Goal: Task Accomplishment & Management: Manage account settings

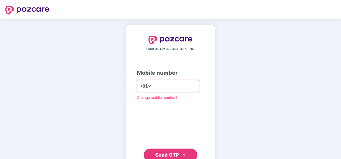
click at [152, 85] on input "**********" at bounding box center [174, 86] width 44 height 9
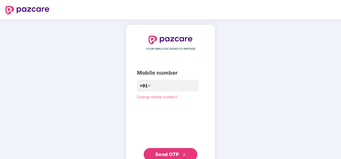
click at [166, 153] on span "Send OTP" at bounding box center [167, 155] width 24 height 6
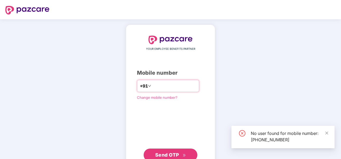
click at [178, 86] on input "**********" at bounding box center [174, 86] width 44 height 9
type input "*"
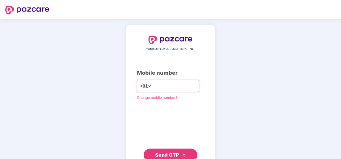
type input "**********"
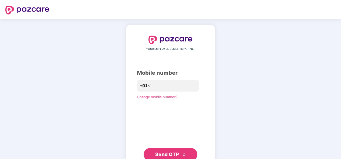
click at [148, 120] on div "**********" at bounding box center [170, 99] width 67 height 126
click at [165, 152] on span "Send OTP" at bounding box center [167, 155] width 24 height 6
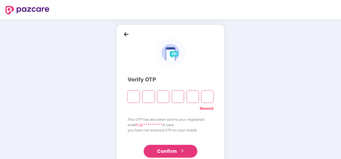
type input "*"
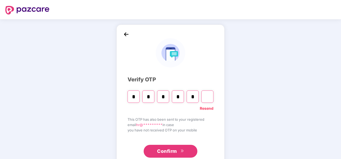
type input "*"
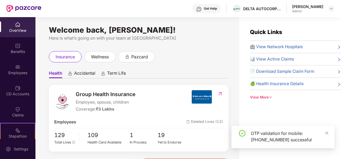
scroll to position [82, 0]
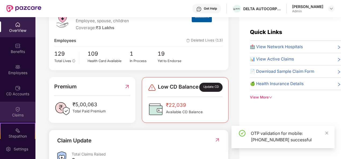
click at [19, 108] on img at bounding box center [17, 109] width 5 height 5
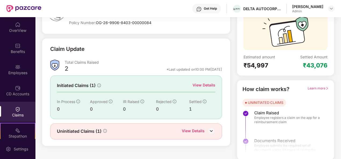
scroll to position [50, 0]
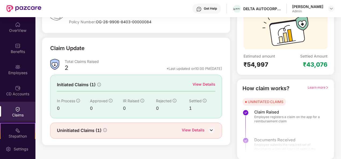
click at [208, 128] on img at bounding box center [211, 130] width 8 height 8
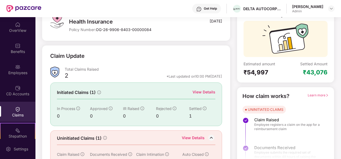
scroll to position [65, 0]
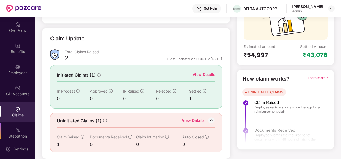
click at [194, 118] on div "View Details" at bounding box center [193, 121] width 23 height 7
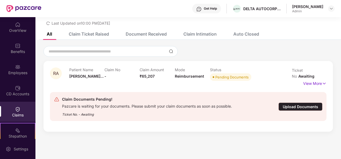
click at [302, 103] on div "Upload Documents" at bounding box center [300, 107] width 44 height 8
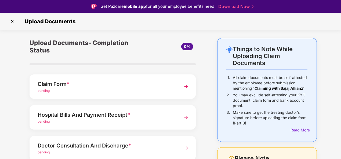
scroll to position [21, 0]
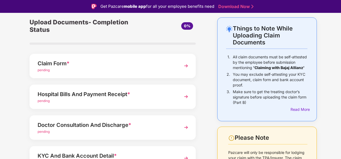
click at [185, 66] on img at bounding box center [186, 66] width 10 height 10
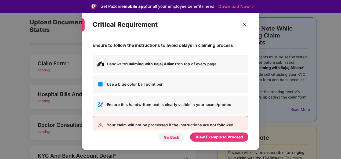
click at [173, 137] on div "Go Back" at bounding box center [171, 138] width 15 height 6
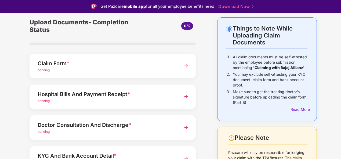
click at [184, 63] on img at bounding box center [186, 66] width 10 height 10
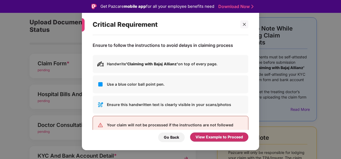
click at [205, 137] on div "View Example to Proceed" at bounding box center [218, 137] width 47 height 6
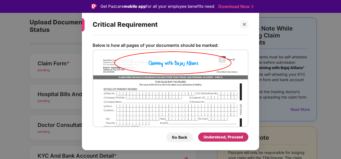
click at [205, 137] on div "Understood, Proceed" at bounding box center [222, 137] width 39 height 6
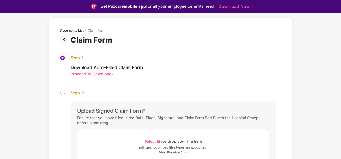
scroll to position [48, 0]
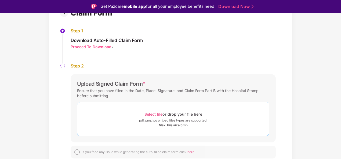
click at [151, 114] on span "Select file" at bounding box center [153, 114] width 18 height 5
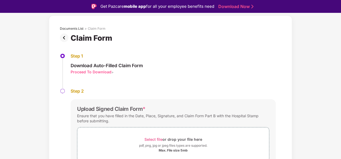
scroll to position [0, 0]
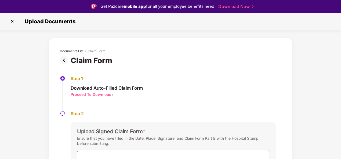
click at [13, 21] on img at bounding box center [12, 21] width 9 height 9
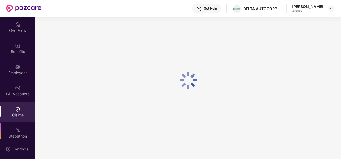
scroll to position [17, 0]
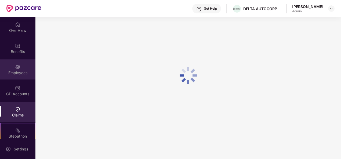
click at [17, 68] on img at bounding box center [17, 66] width 5 height 5
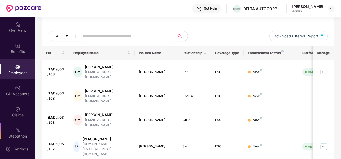
scroll to position [60, 0]
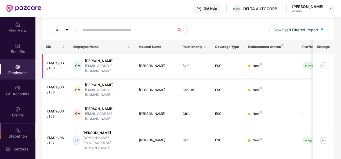
click at [326, 63] on img at bounding box center [323, 66] width 9 height 9
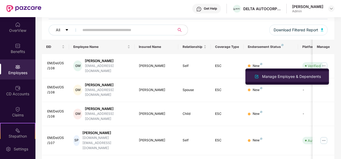
click at [286, 76] on div "Manage Employee & Dependents" at bounding box center [291, 77] width 61 height 6
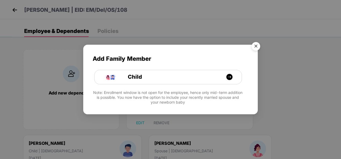
click at [255, 45] on img "Close" at bounding box center [255, 47] width 15 height 15
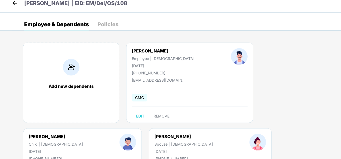
scroll to position [7, 0]
click at [161, 115] on span "REMOVE" at bounding box center [161, 116] width 16 height 4
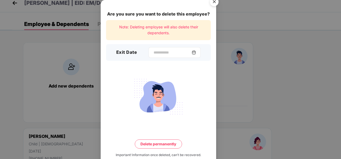
click at [196, 53] on img at bounding box center [194, 52] width 4 height 4
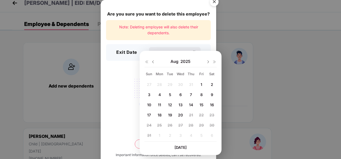
click at [152, 61] on img at bounding box center [153, 62] width 4 height 4
click at [208, 62] on img at bounding box center [208, 62] width 4 height 4
click at [200, 82] on span "1" at bounding box center [201, 84] width 2 height 5
type input "**********"
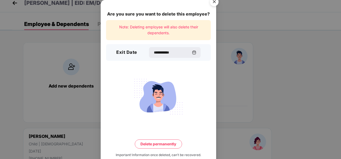
click at [154, 143] on button "Delete permanently" at bounding box center [158, 144] width 47 height 9
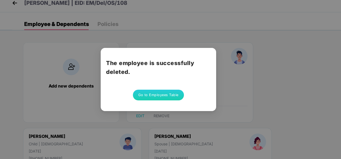
click at [154, 95] on button "Go to Employees Table" at bounding box center [158, 95] width 51 height 11
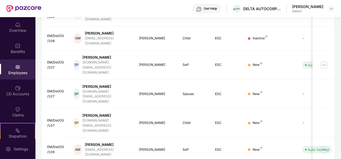
scroll to position [169, 0]
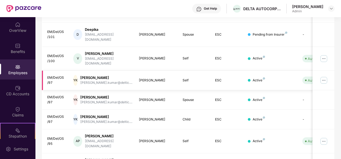
click at [324, 76] on img at bounding box center [323, 80] width 9 height 9
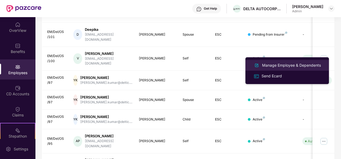
click at [276, 65] on div "Manage Employee & Dependents" at bounding box center [291, 65] width 61 height 6
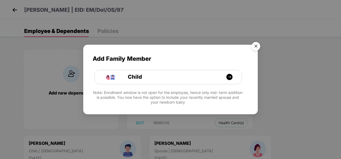
click at [257, 46] on img "Close" at bounding box center [255, 47] width 15 height 15
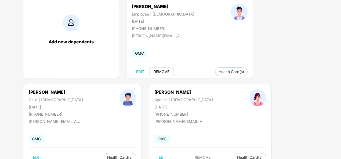
scroll to position [52, 0]
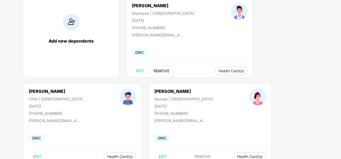
click at [161, 71] on span "REMOVE" at bounding box center [161, 71] width 16 height 4
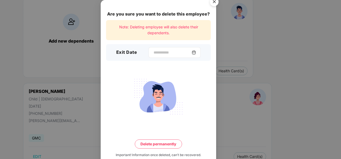
click at [196, 51] on img at bounding box center [194, 52] width 4 height 4
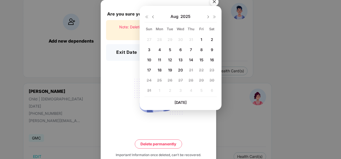
click at [202, 38] on div "1" at bounding box center [201, 39] width 8 height 8
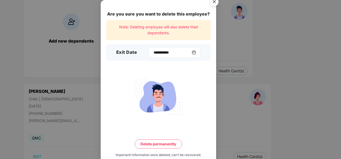
click at [196, 49] on div "**********" at bounding box center [174, 52] width 52 height 11
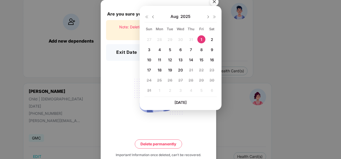
click at [152, 16] on img at bounding box center [153, 17] width 4 height 4
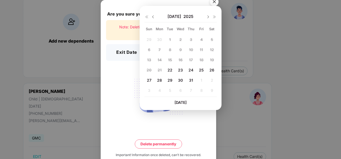
click at [180, 69] on span "23" at bounding box center [180, 70] width 5 height 5
type input "**********"
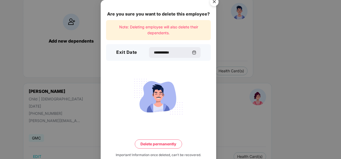
scroll to position [12, 0]
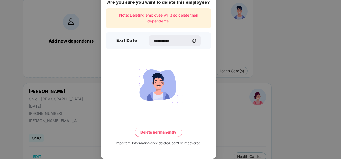
click at [154, 130] on button "Delete permanently" at bounding box center [158, 132] width 47 height 9
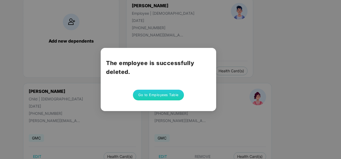
click at [160, 94] on button "Go to Employees Table" at bounding box center [158, 95] width 51 height 11
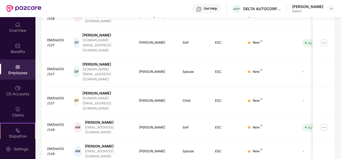
scroll to position [169, 0]
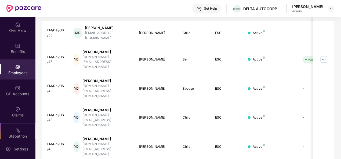
scroll to position [93, 0]
click at [323, 55] on img at bounding box center [323, 59] width 9 height 9
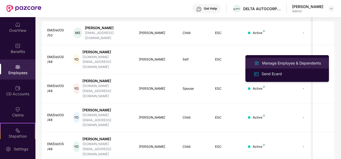
click at [277, 64] on div "Manage Employee & Dependents" at bounding box center [291, 63] width 61 height 6
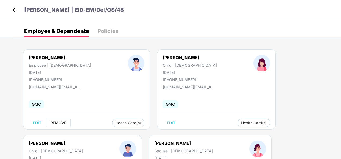
click at [56, 121] on span "REMOVE" at bounding box center [58, 123] width 16 height 4
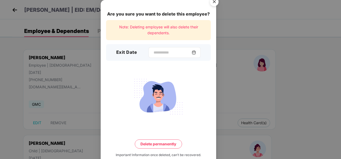
click at [196, 51] on img at bounding box center [194, 52] width 4 height 4
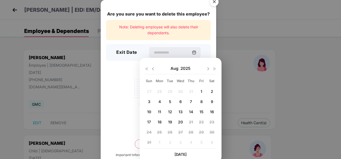
click at [153, 68] on img at bounding box center [153, 69] width 4 height 4
click at [169, 122] on span "22" at bounding box center [169, 122] width 5 height 5
type input "**********"
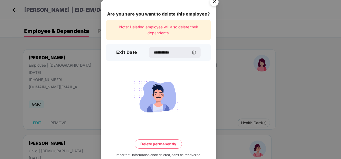
click at [157, 143] on button "Delete permanently" at bounding box center [158, 144] width 47 height 9
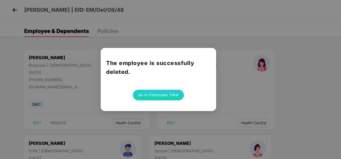
click at [157, 91] on button "Go to Employees Table" at bounding box center [158, 95] width 51 height 11
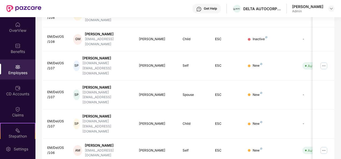
scroll to position [169, 0]
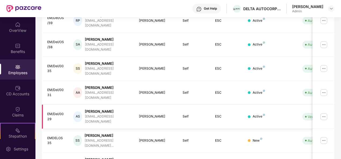
click at [324, 113] on img at bounding box center [323, 117] width 9 height 9
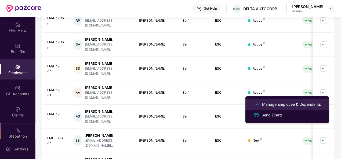
click at [275, 105] on div "Manage Employee & Dependents" at bounding box center [291, 105] width 61 height 6
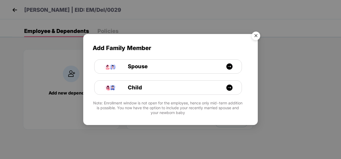
click at [256, 34] on img "Close" at bounding box center [255, 36] width 15 height 15
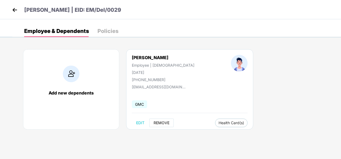
click at [157, 124] on span "REMOVE" at bounding box center [161, 123] width 16 height 4
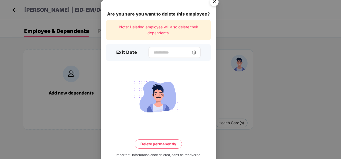
click at [197, 50] on div at bounding box center [174, 52] width 52 height 11
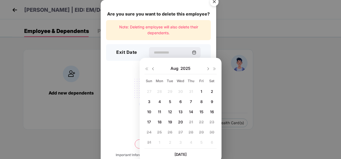
click at [153, 68] on img at bounding box center [153, 69] width 4 height 4
click at [170, 120] on span "22" at bounding box center [169, 122] width 5 height 5
type input "**********"
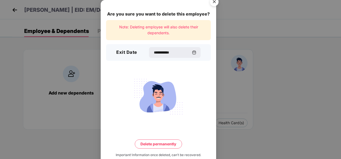
click at [157, 145] on button "Delete permanently" at bounding box center [158, 144] width 47 height 9
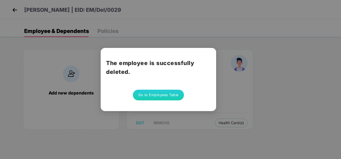
click at [153, 96] on button "Go to Employees Table" at bounding box center [158, 95] width 51 height 11
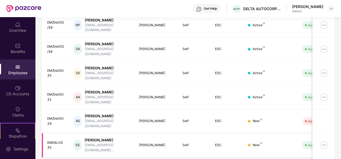
scroll to position [169, 0]
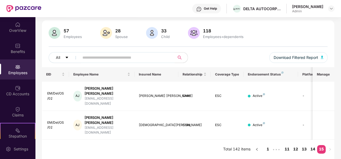
scroll to position [17, 0]
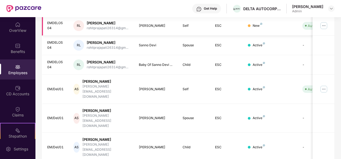
scroll to position [169, 0]
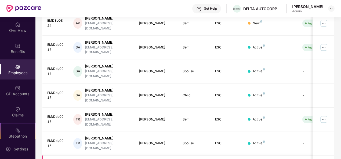
scroll to position [139, 0]
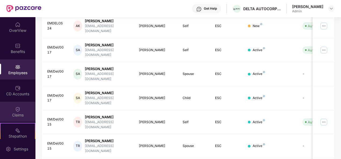
click at [15, 111] on img at bounding box center [17, 109] width 5 height 5
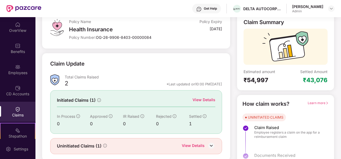
scroll to position [50, 0]
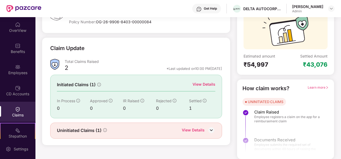
click at [188, 131] on div "View Details" at bounding box center [193, 130] width 23 height 7
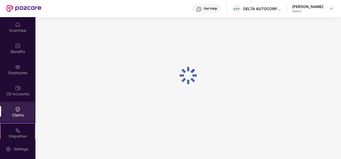
scroll to position [17, 0]
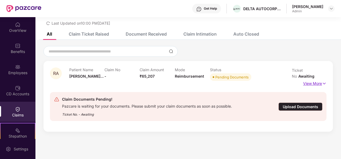
click at [313, 79] on p "View More" at bounding box center [314, 82] width 23 height 7
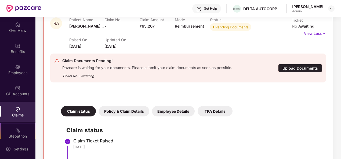
scroll to position [67, 0]
click at [304, 67] on div "Upload Documents" at bounding box center [300, 68] width 44 height 8
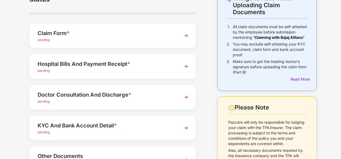
scroll to position [37, 0]
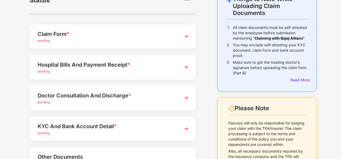
click at [186, 67] on img at bounding box center [186, 67] width 10 height 10
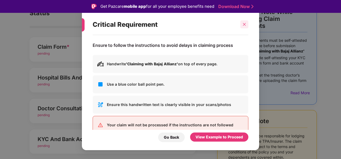
click at [244, 22] on div at bounding box center [244, 24] width 8 height 8
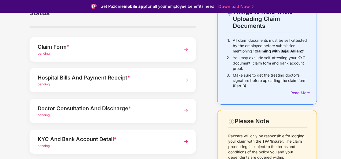
click at [187, 79] on img at bounding box center [186, 80] width 10 height 10
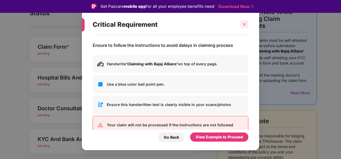
click at [244, 23] on icon "close" at bounding box center [244, 25] width 4 height 4
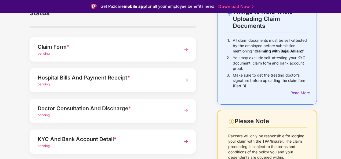
click at [153, 113] on div "pending" at bounding box center [106, 115] width 137 height 5
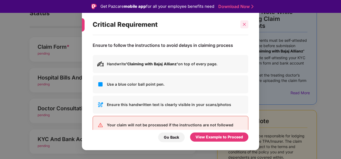
click at [243, 24] on icon "close" at bounding box center [244, 25] width 4 height 4
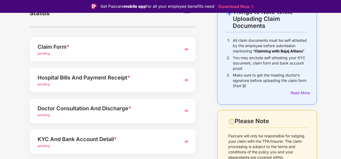
click at [187, 142] on img at bounding box center [186, 142] width 10 height 10
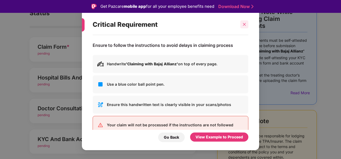
click at [244, 24] on icon "close" at bounding box center [244, 24] width 3 height 3
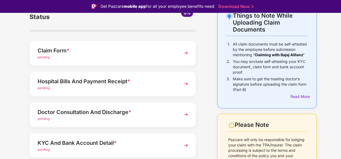
scroll to position [33, 0]
